Goal: Information Seeking & Learning: Learn about a topic

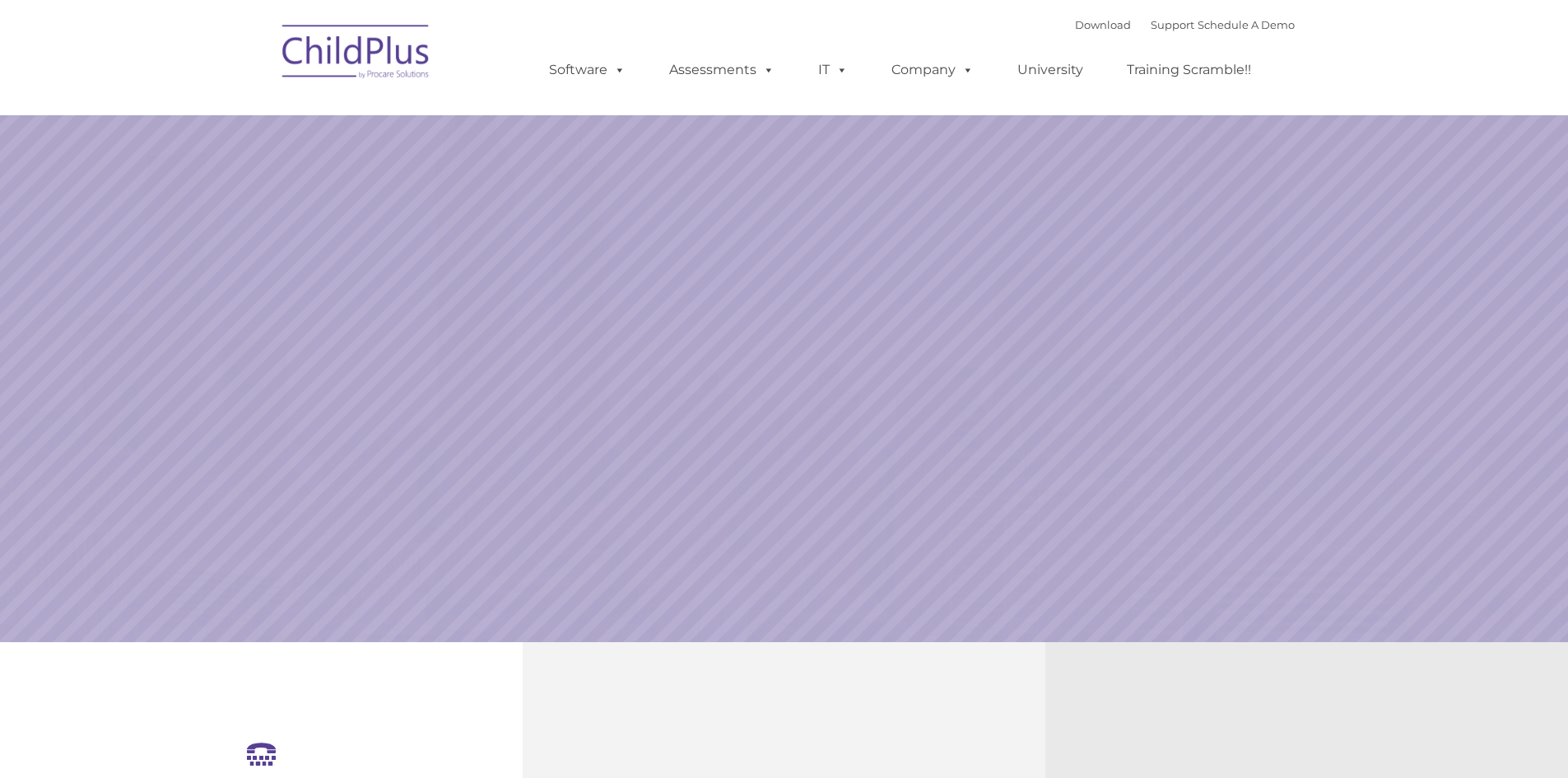
select select "MEDIUM"
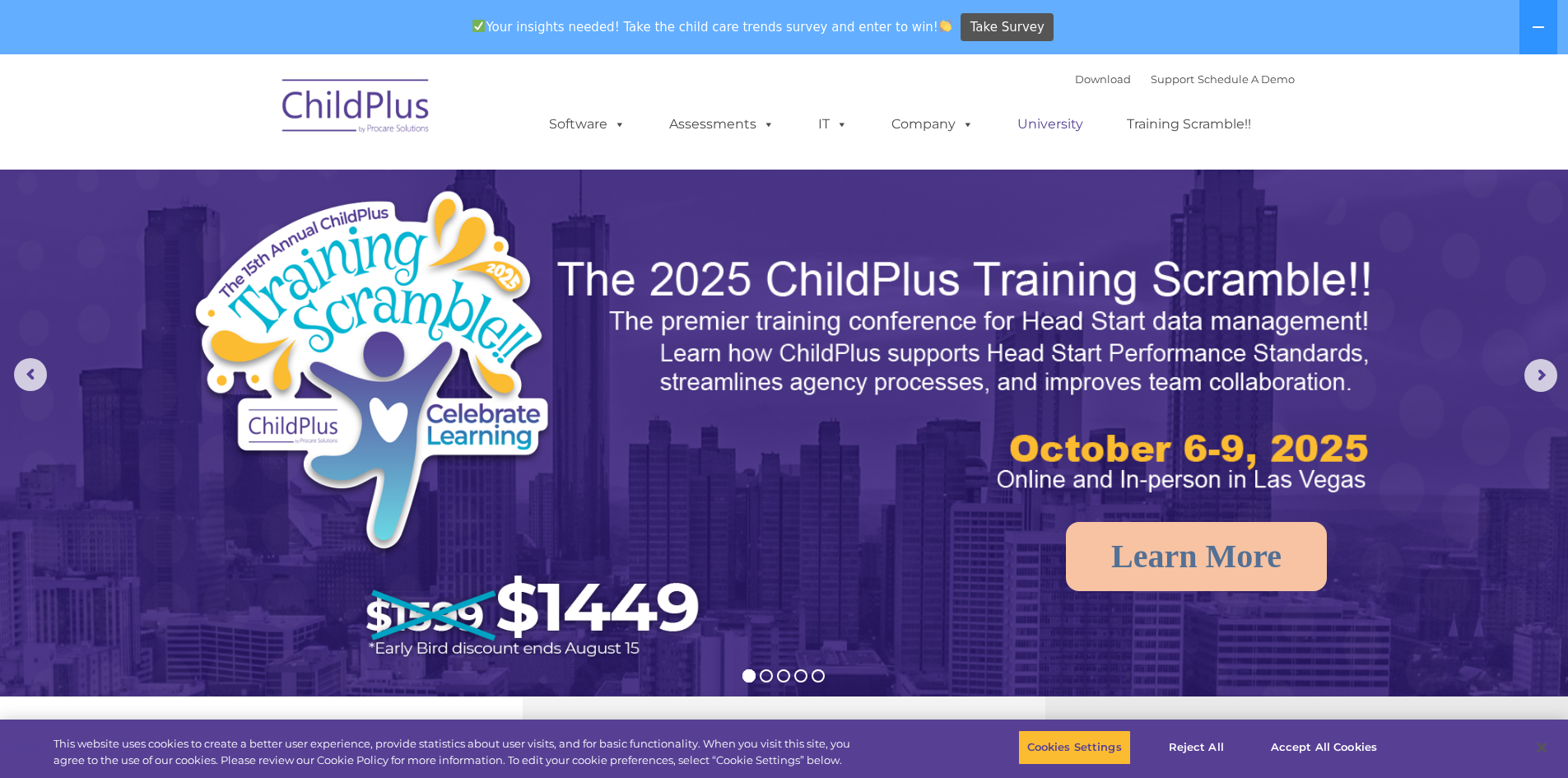
click at [1056, 123] on link "University" at bounding box center [1050, 124] width 99 height 33
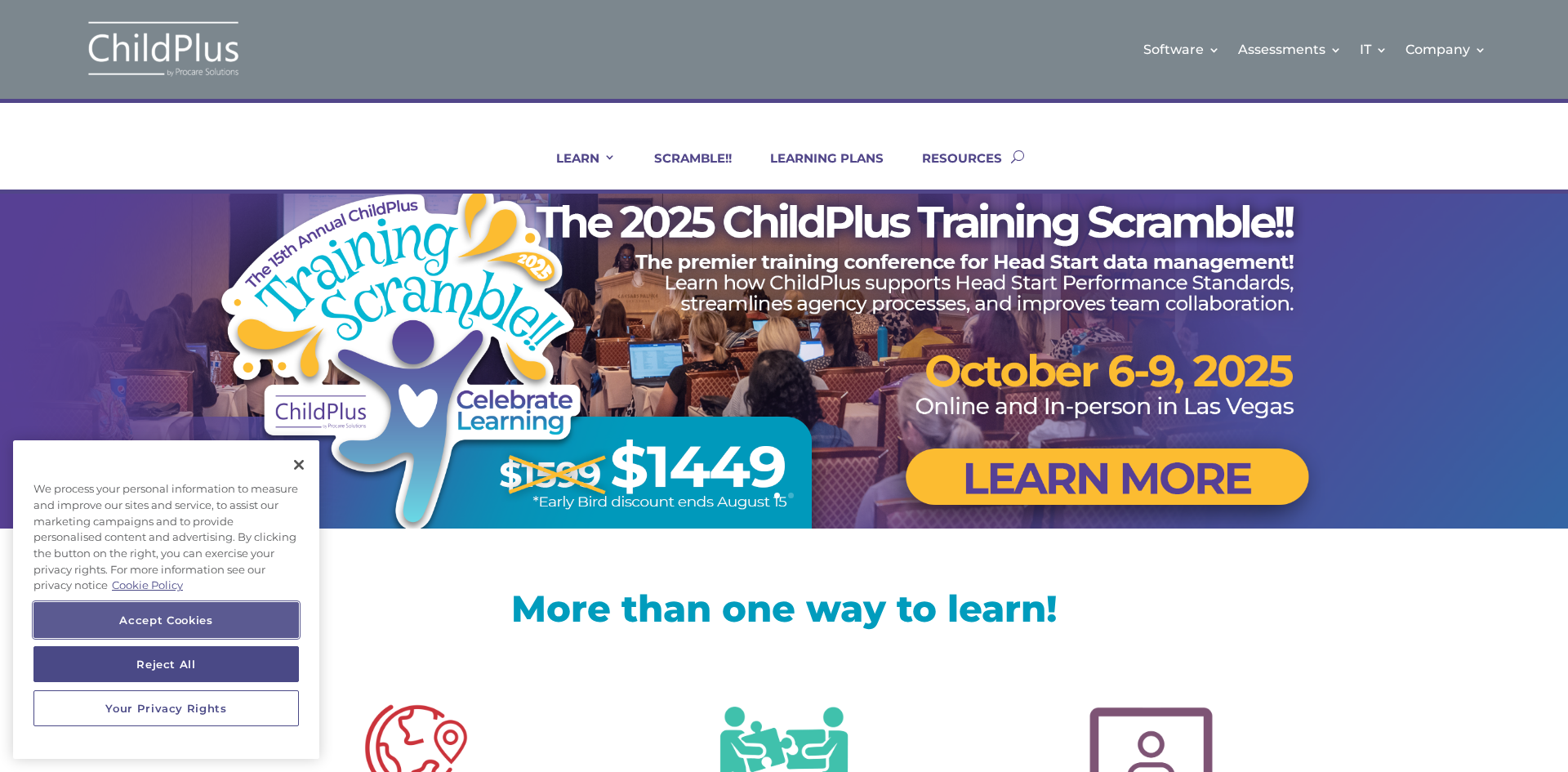
click at [172, 615] on button "Accept Cookies" at bounding box center [166, 620] width 265 height 36
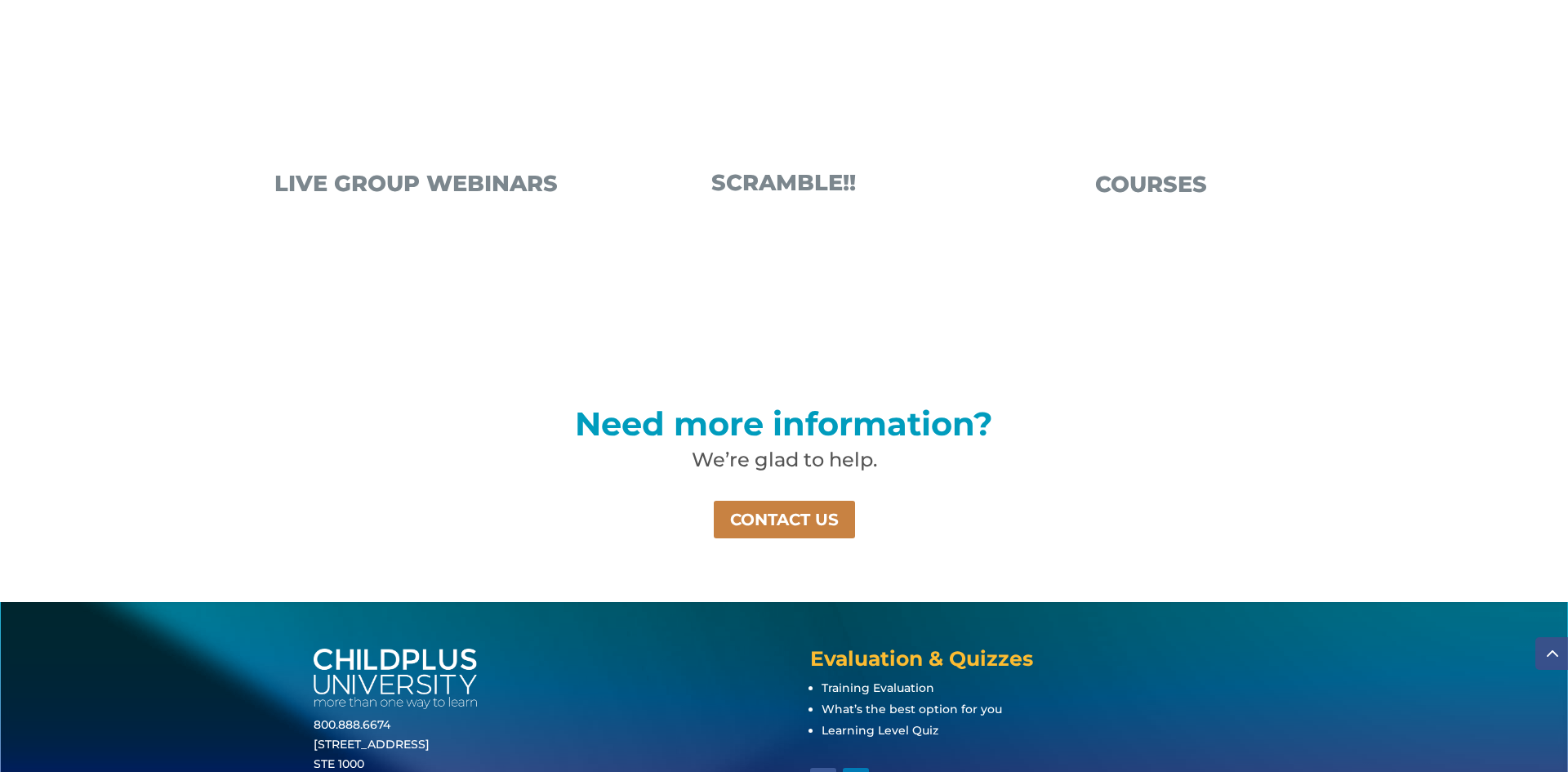
scroll to position [915, 0]
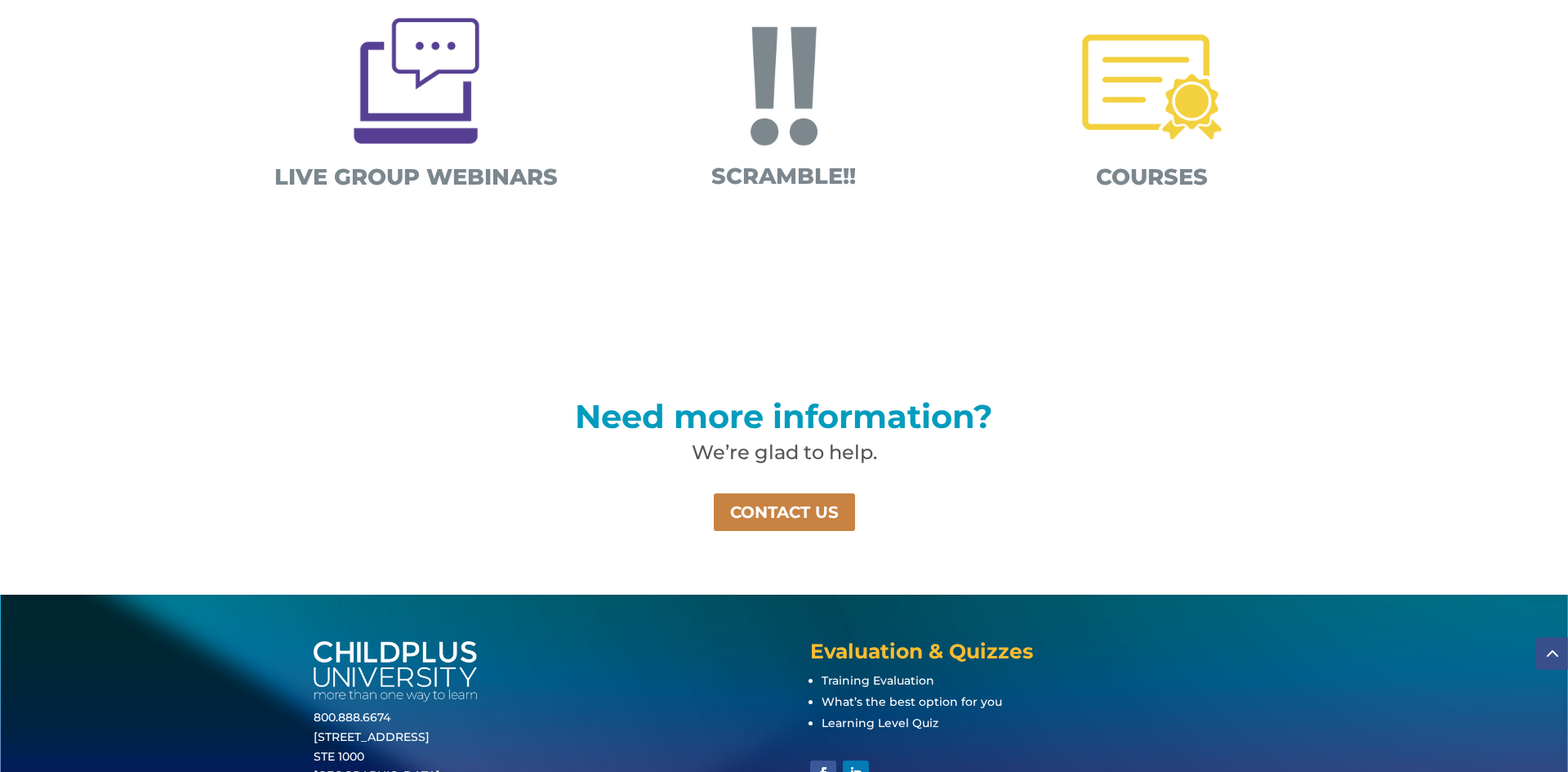
click at [1158, 117] on img at bounding box center [1152, 87] width 171 height 171
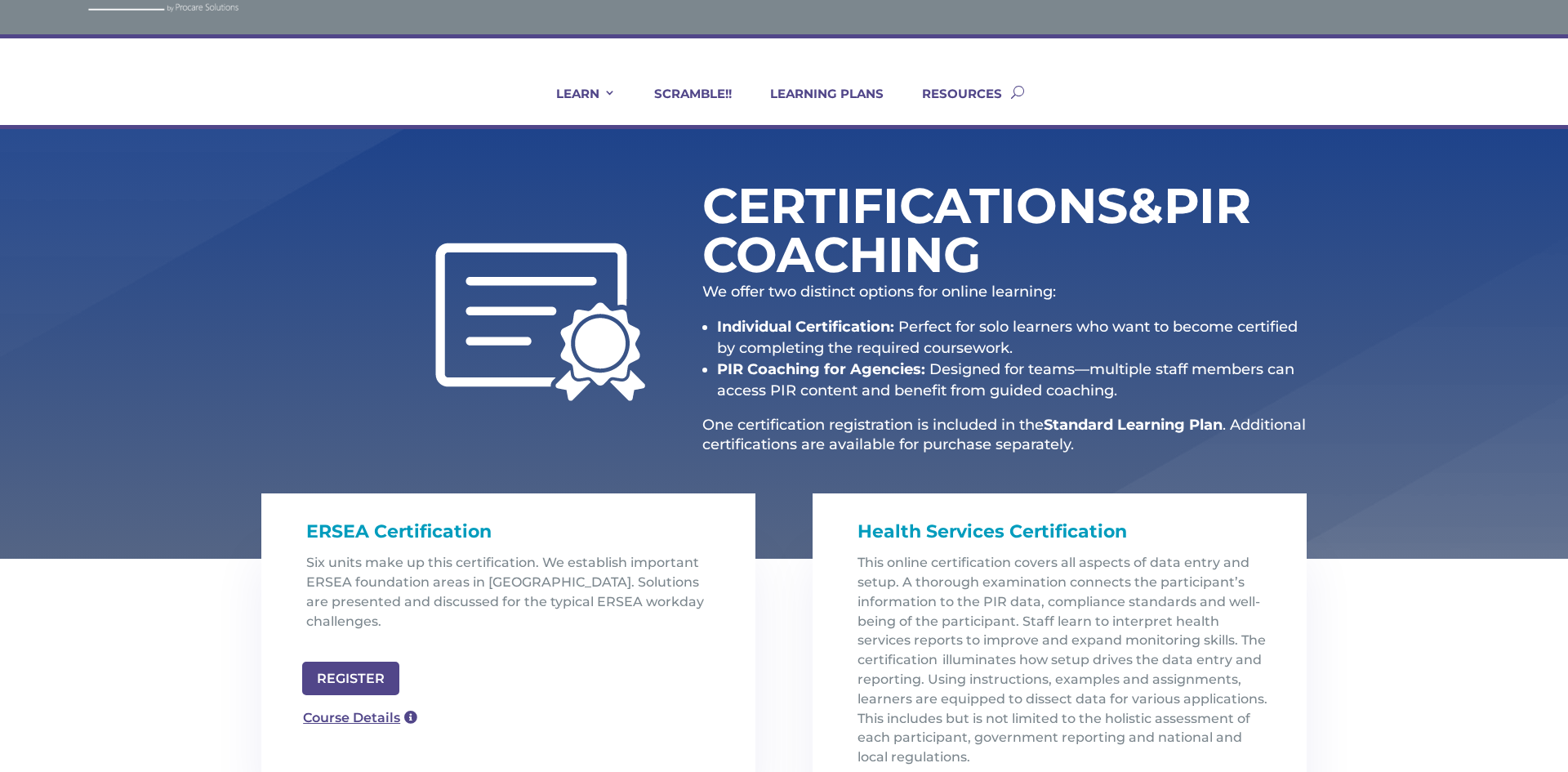
scroll to position [65, 0]
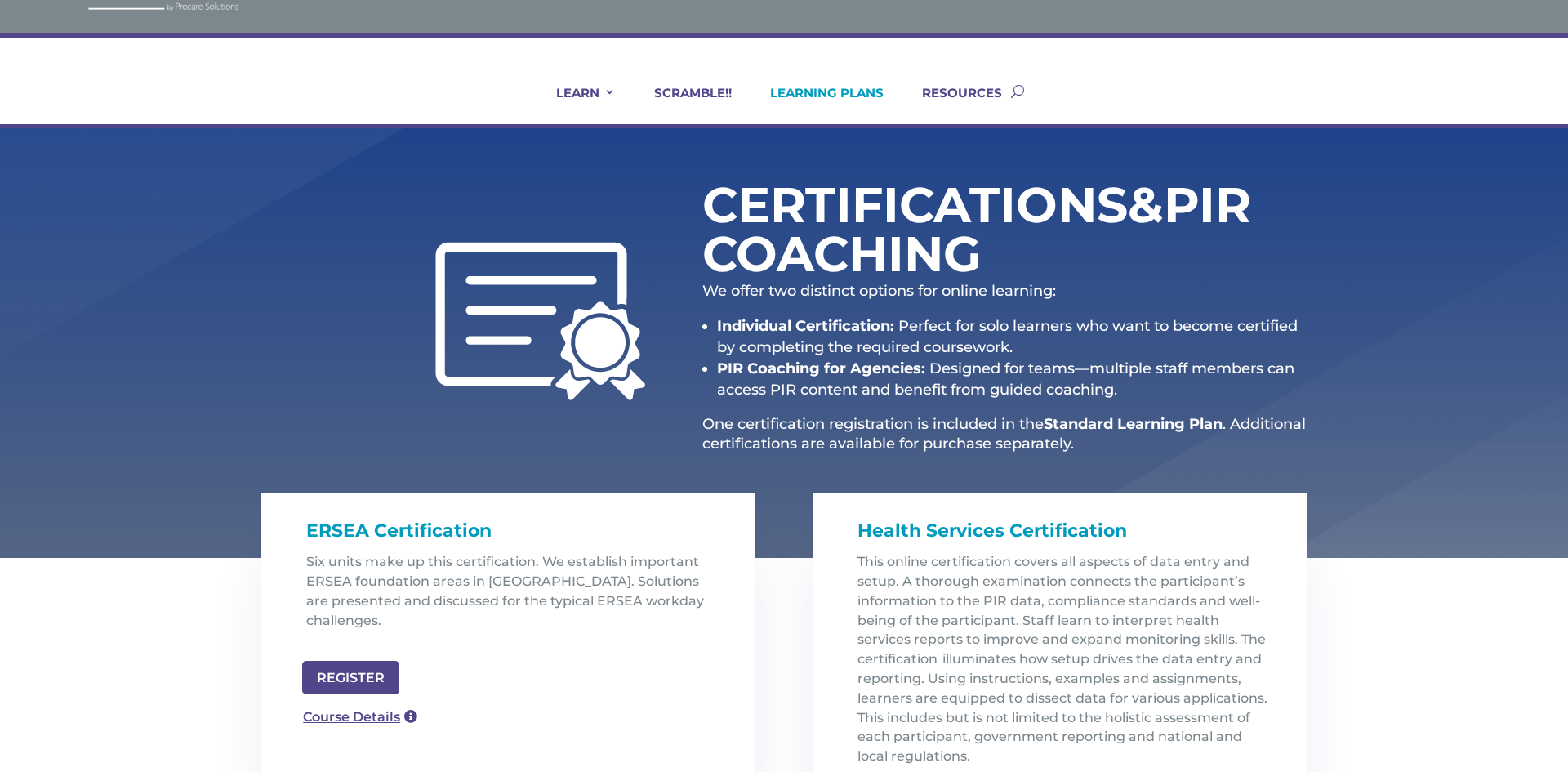
click at [846, 93] on link "LEARNING PLANS" at bounding box center [816, 104] width 134 height 39
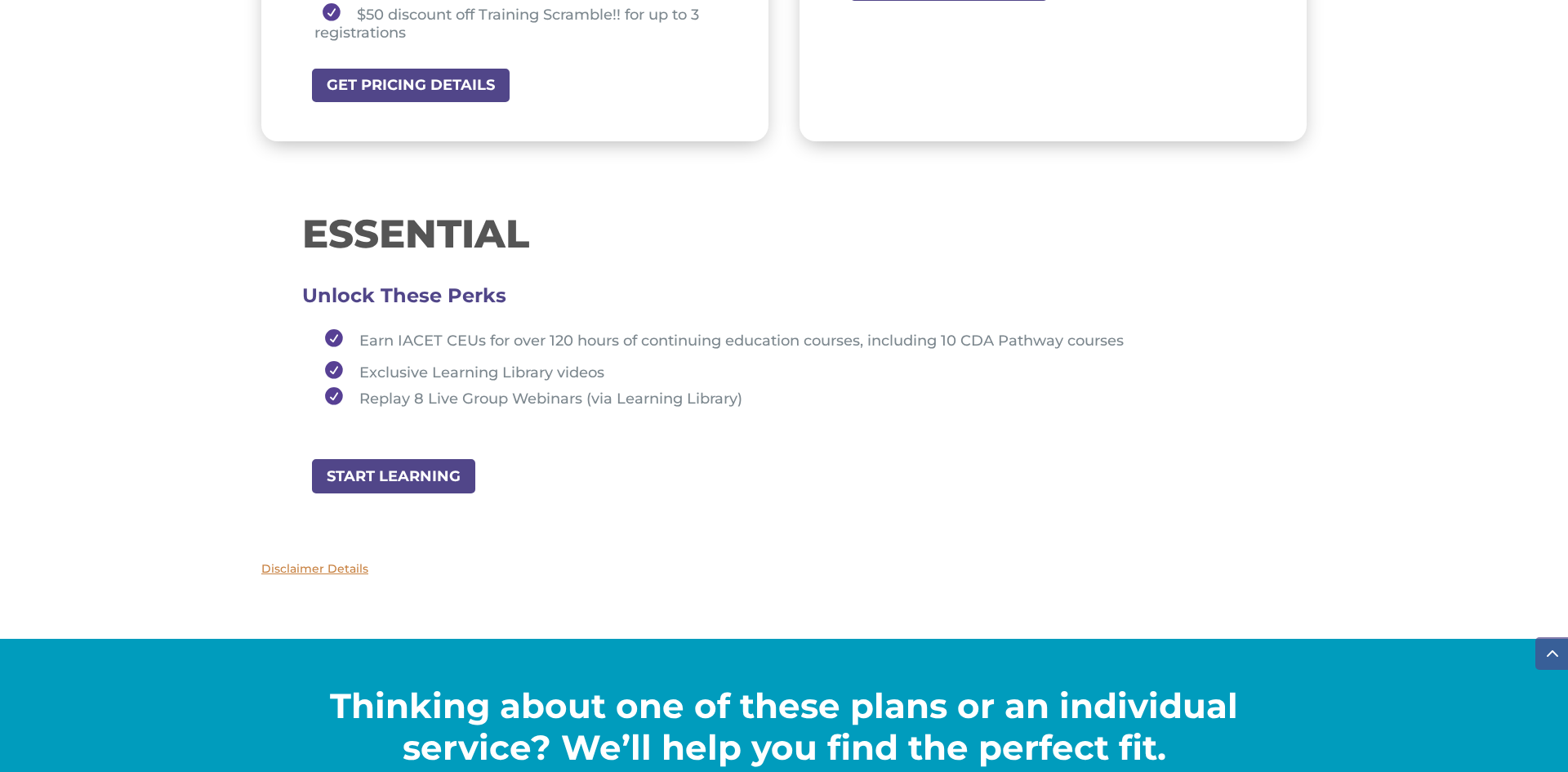
scroll to position [1697, 0]
click at [391, 478] on link "START LEARNING" at bounding box center [399, 476] width 177 height 36
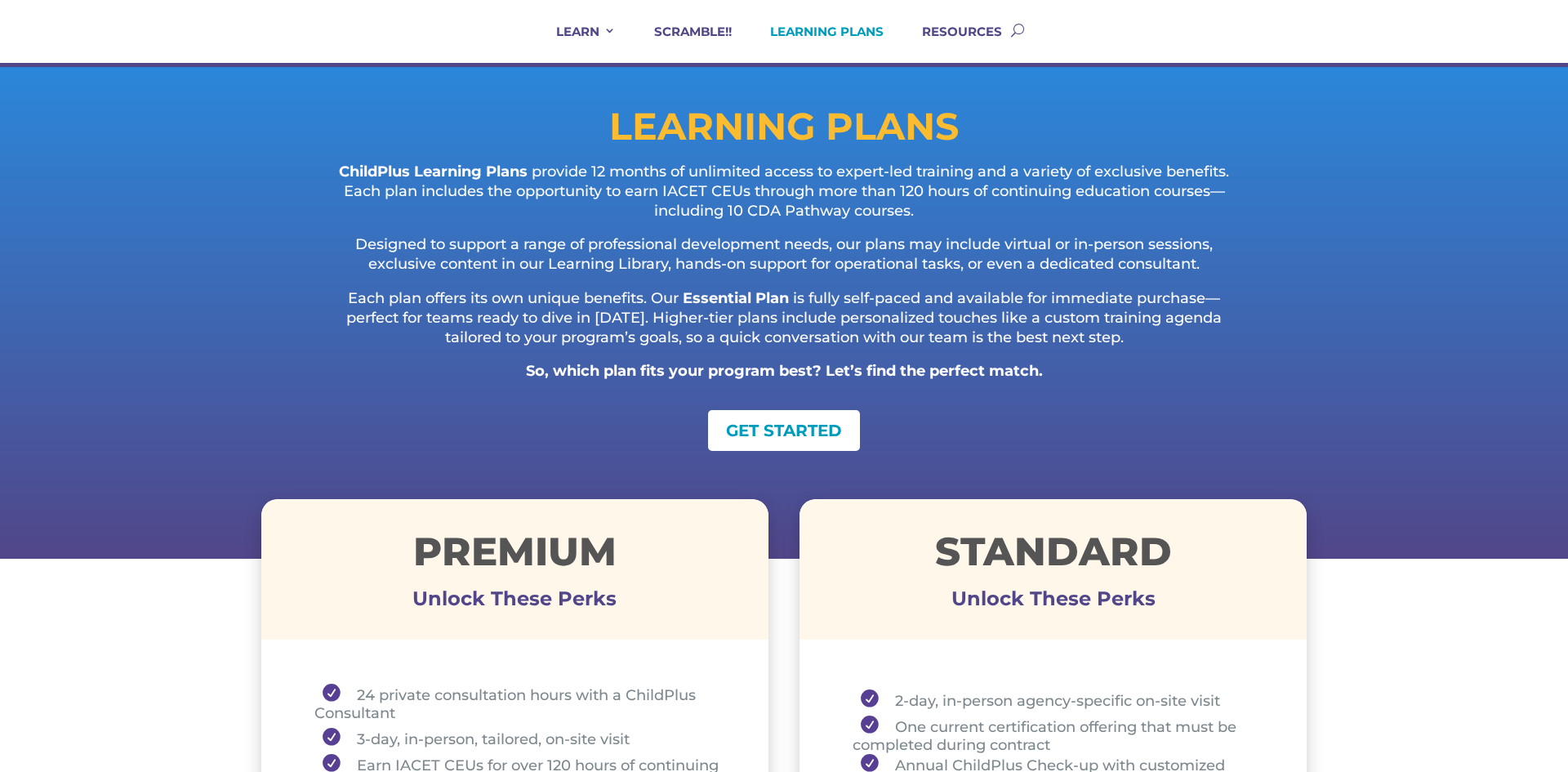
scroll to position [0, 0]
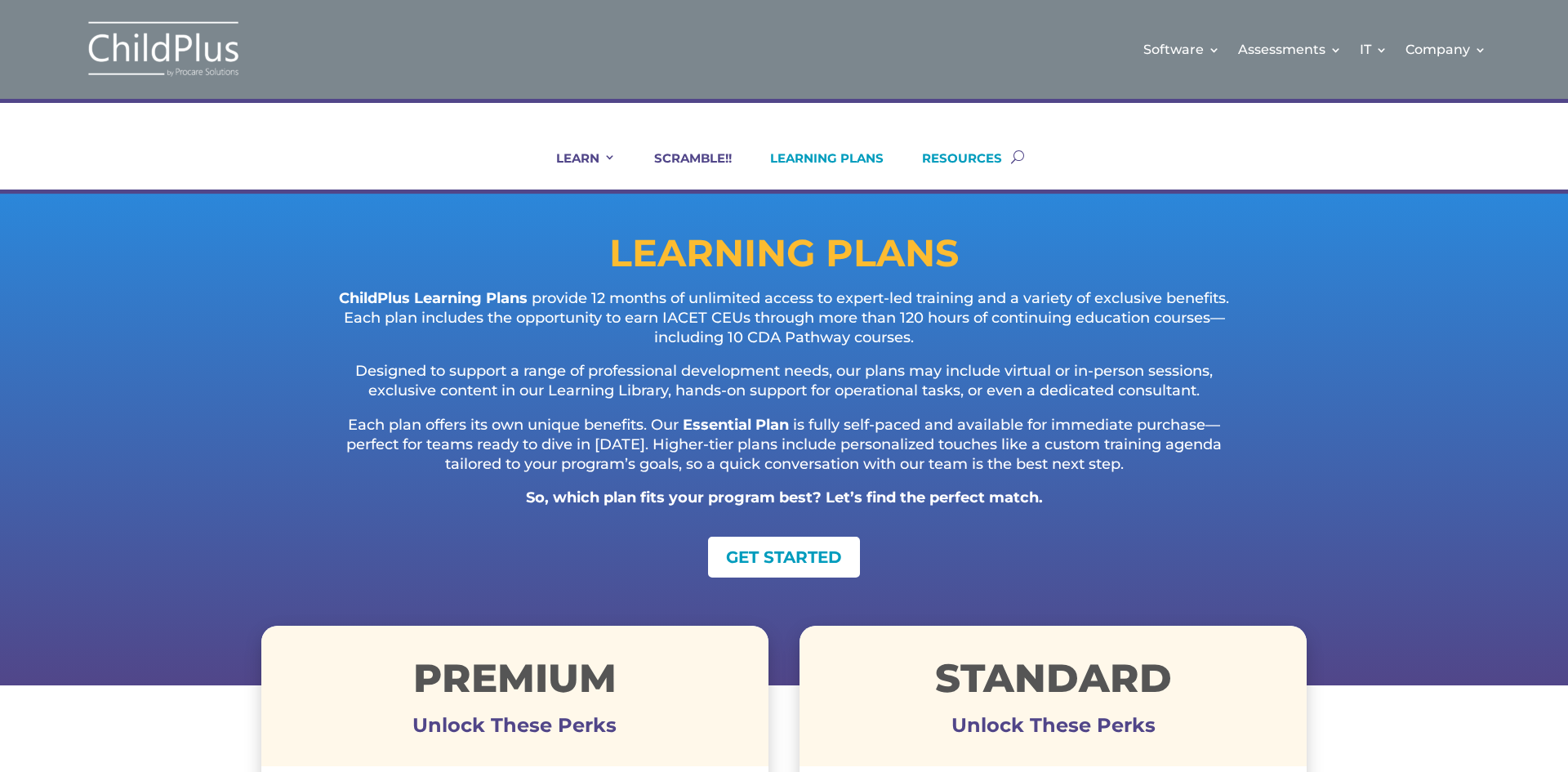
click at [978, 153] on link "RESOURCES" at bounding box center [952, 169] width 101 height 39
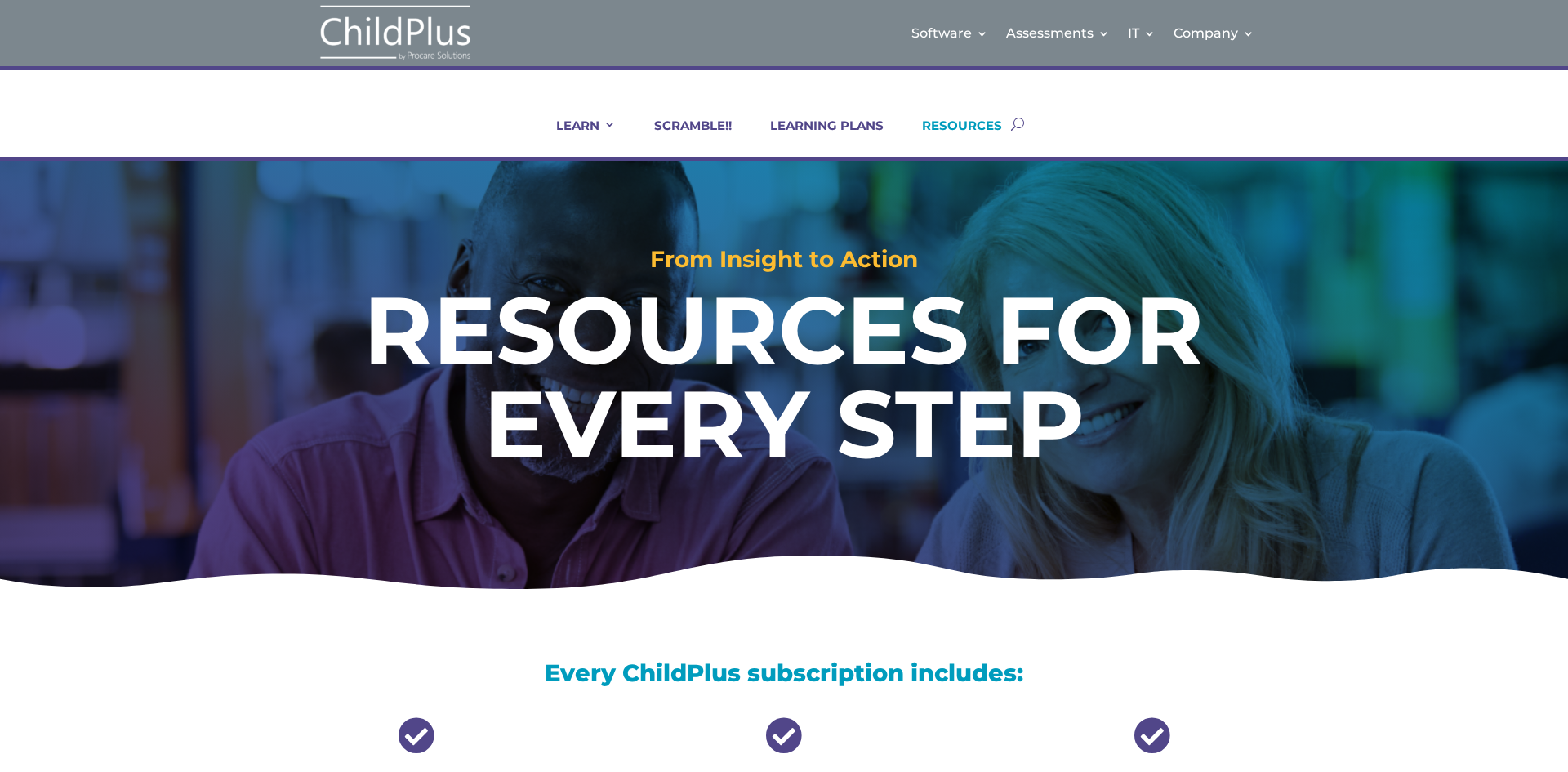
click at [1019, 123] on button "button" at bounding box center [1017, 124] width 13 height 66
type input "cda"
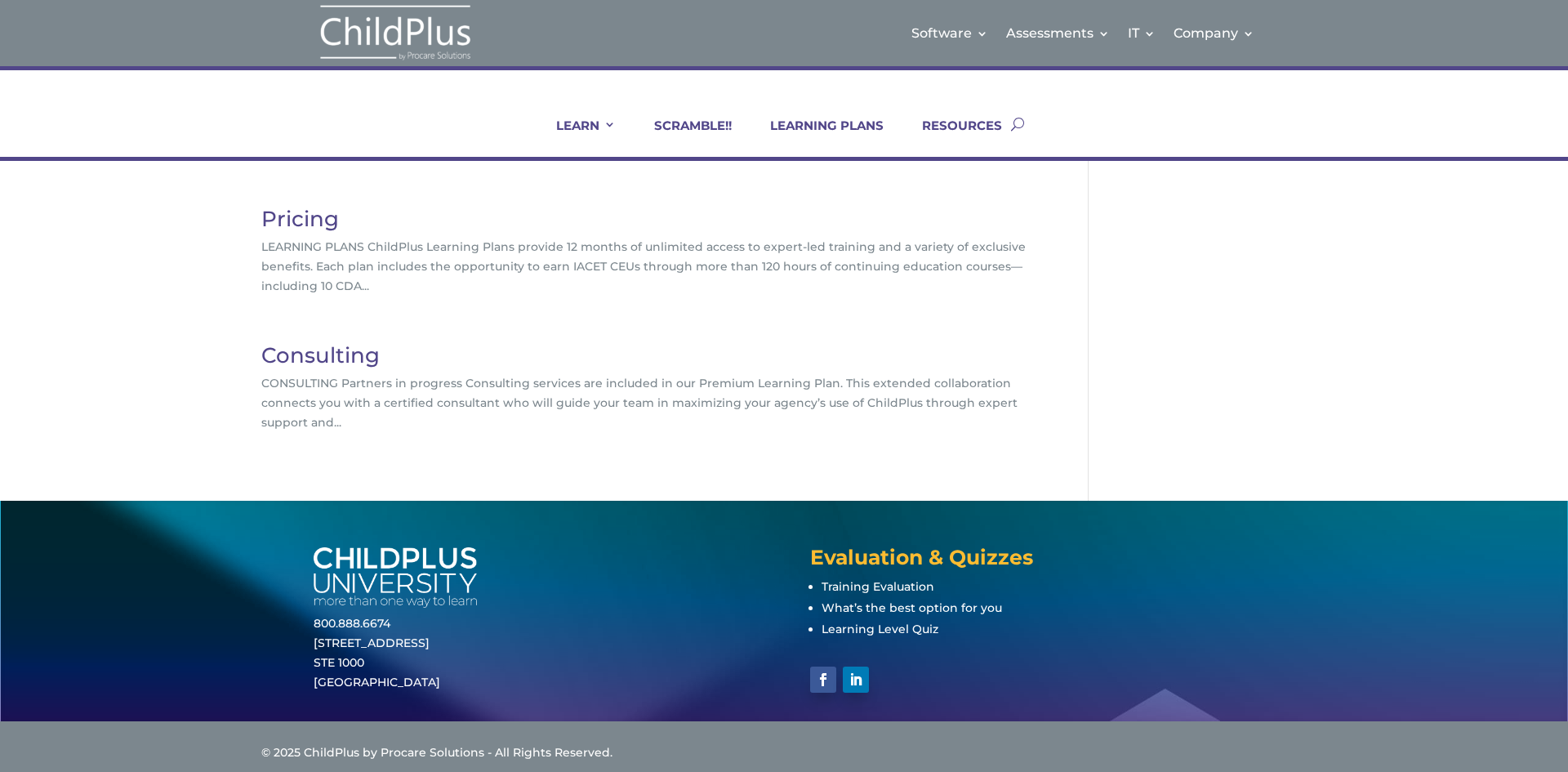
click at [304, 219] on link "Pricing" at bounding box center [300, 219] width 77 height 26
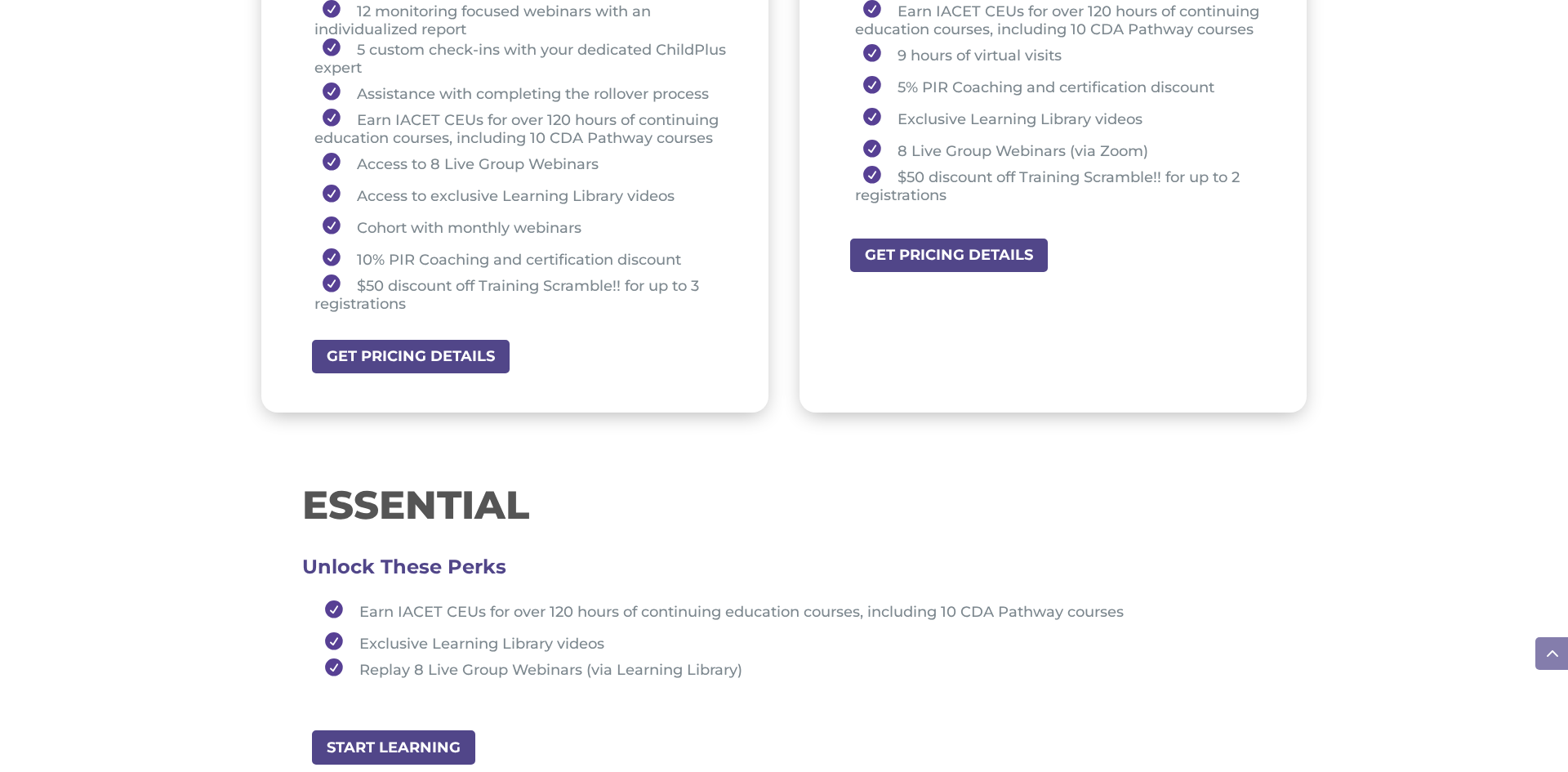
scroll to position [1437, 0]
